Goal: Communication & Community: Answer question/provide support

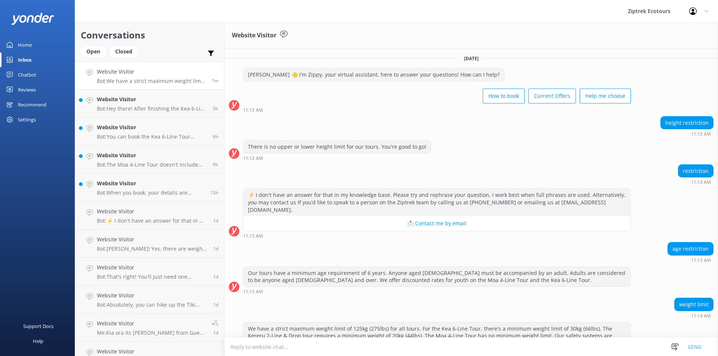
scroll to position [16, 0]
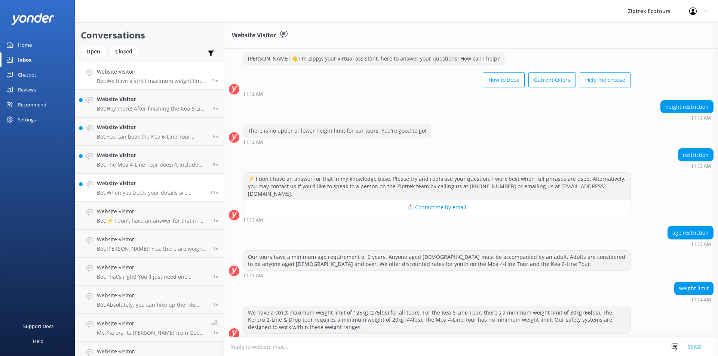
click at [150, 182] on h4 "Website Visitor" at bounding box center [151, 183] width 108 height 8
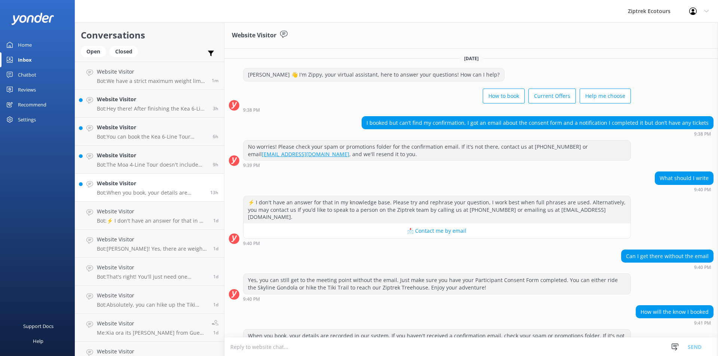
scroll to position [47, 0]
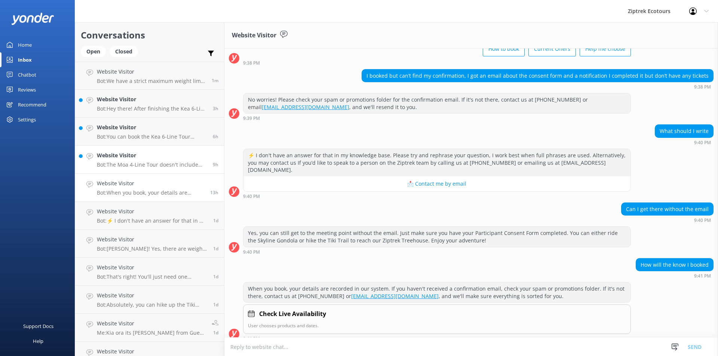
click at [150, 160] on div "Website Visitor Bot: The Moa 4-Line Tour doesn't include the steepest tree to t…" at bounding box center [152, 159] width 110 height 16
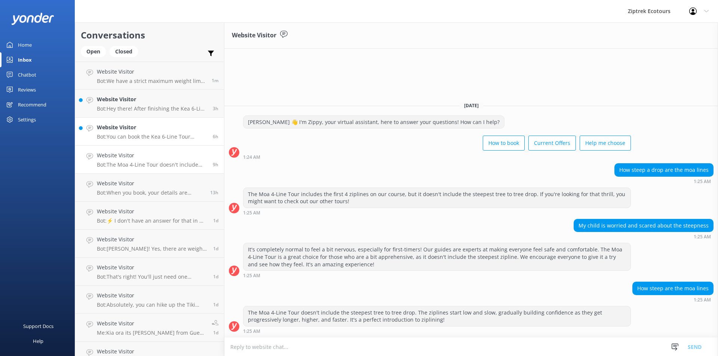
click at [163, 123] on link "Website Visitor Bot: You can book the Kea 6-Line Tour online, where you can che…" at bounding box center [149, 132] width 149 height 28
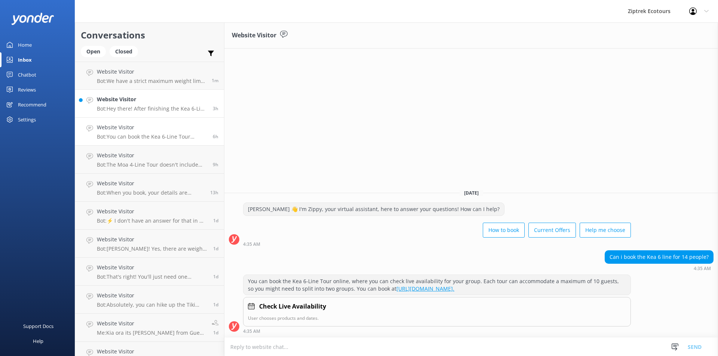
click at [167, 107] on p "Bot: Hey there! After finishing the Kea 6-Line Tour, you'll end up in town, not…" at bounding box center [152, 108] width 110 height 7
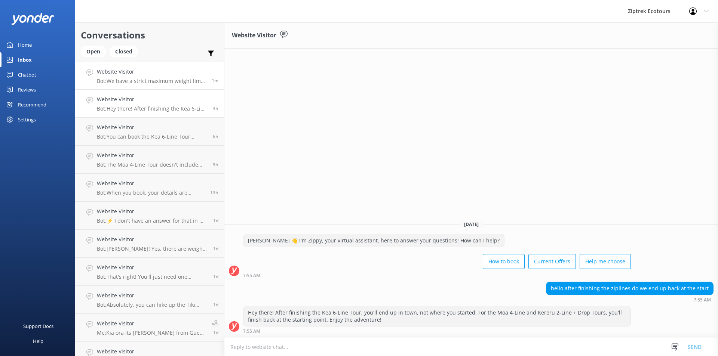
click at [169, 80] on p "Bot: We have a strict maximum weight limit of 125kg (275lbs) for all tours. For…" at bounding box center [151, 81] width 109 height 7
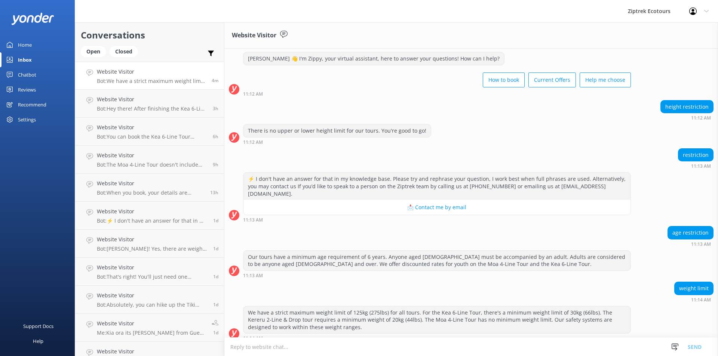
scroll to position [40, 0]
